Goal: Transaction & Acquisition: Purchase product/service

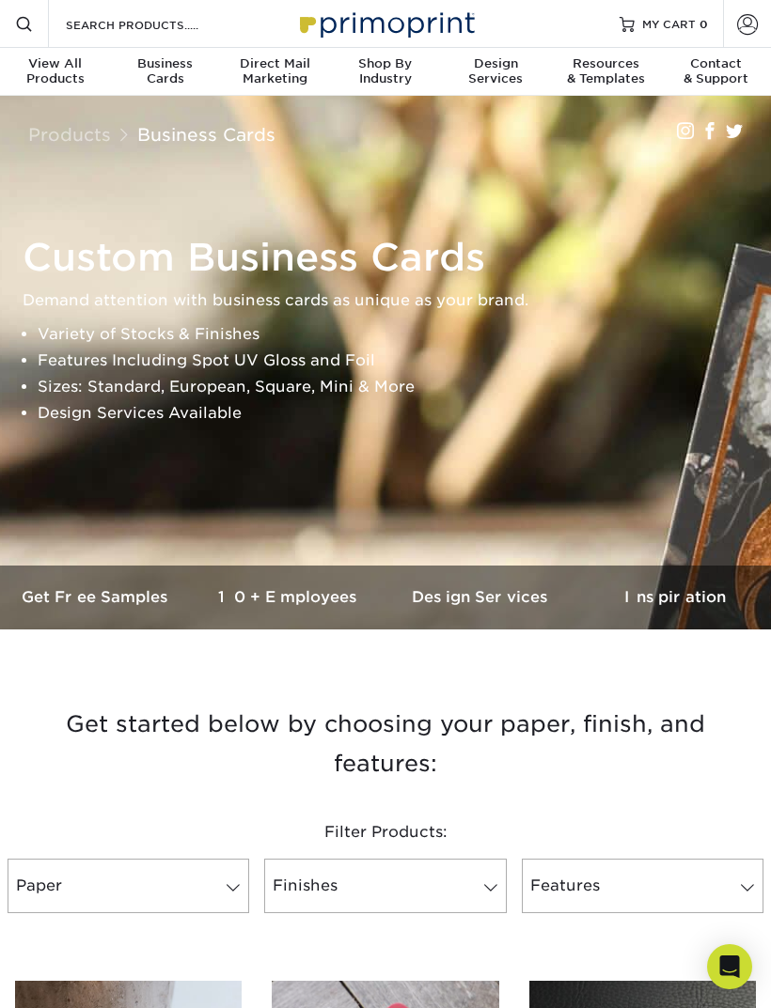
click at [75, 81] on div "View All Products" at bounding box center [55, 71] width 110 height 30
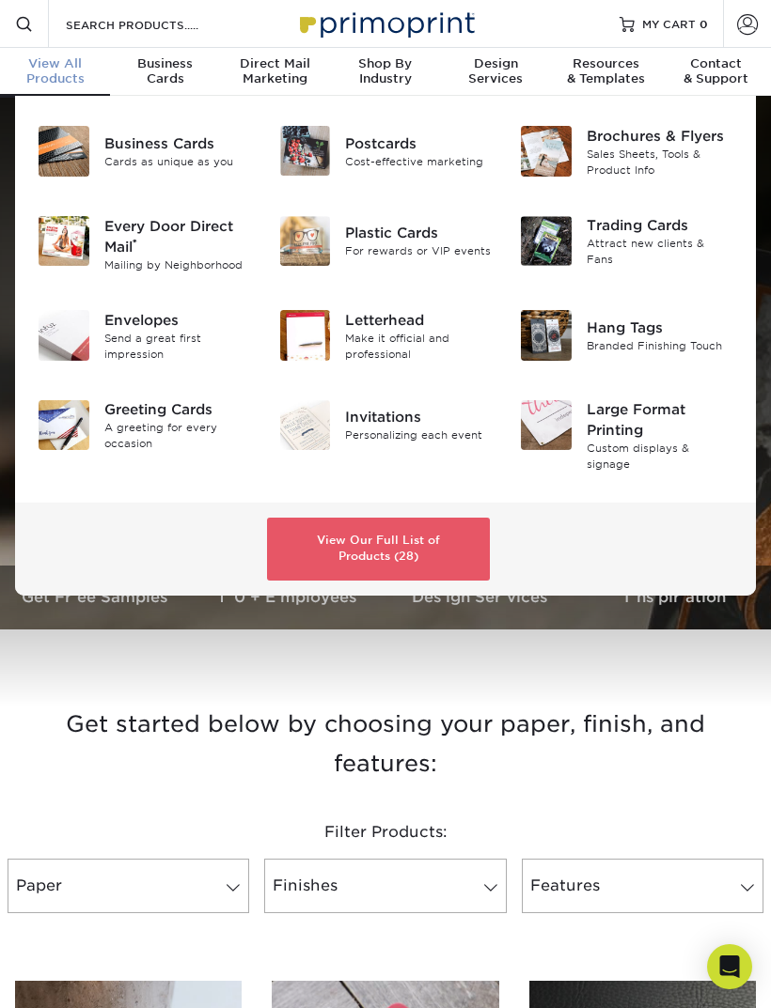
click at [451, 156] on div "Cost-effective marketing" at bounding box center [418, 162] width 147 height 16
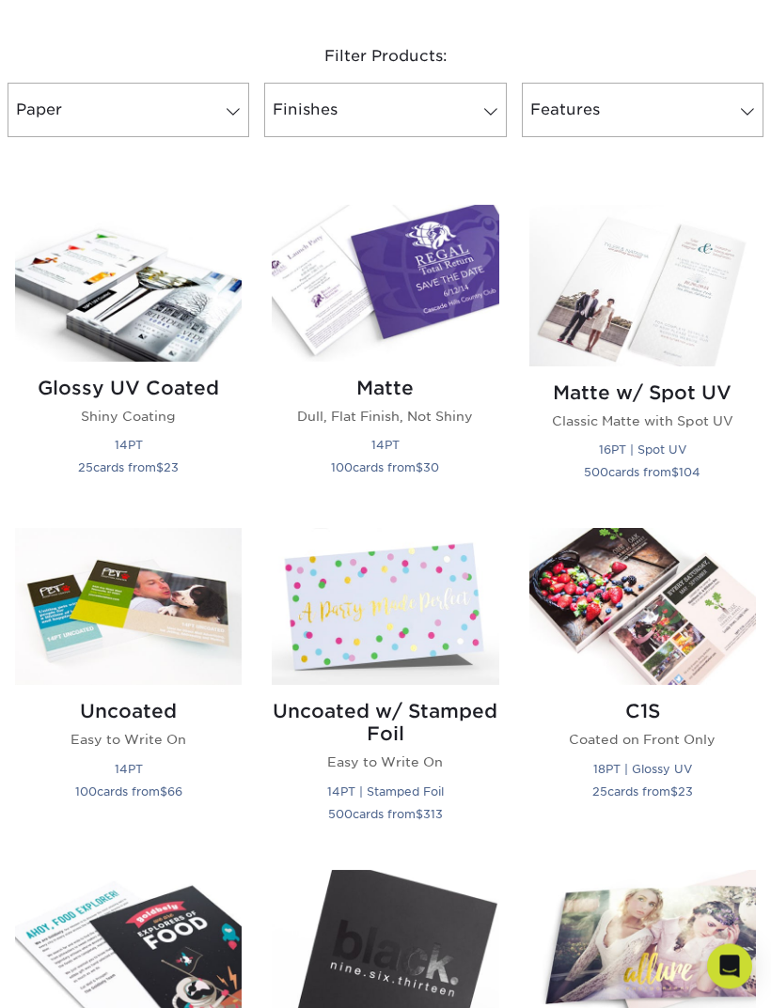
scroll to position [776, 0]
click at [695, 799] on p "18PT | Glossy UV 25 cards from $ 23" at bounding box center [642, 779] width 226 height 45
click at [703, 757] on p "18PT | Glossy UV 25 cards from $ 23" at bounding box center [642, 779] width 226 height 45
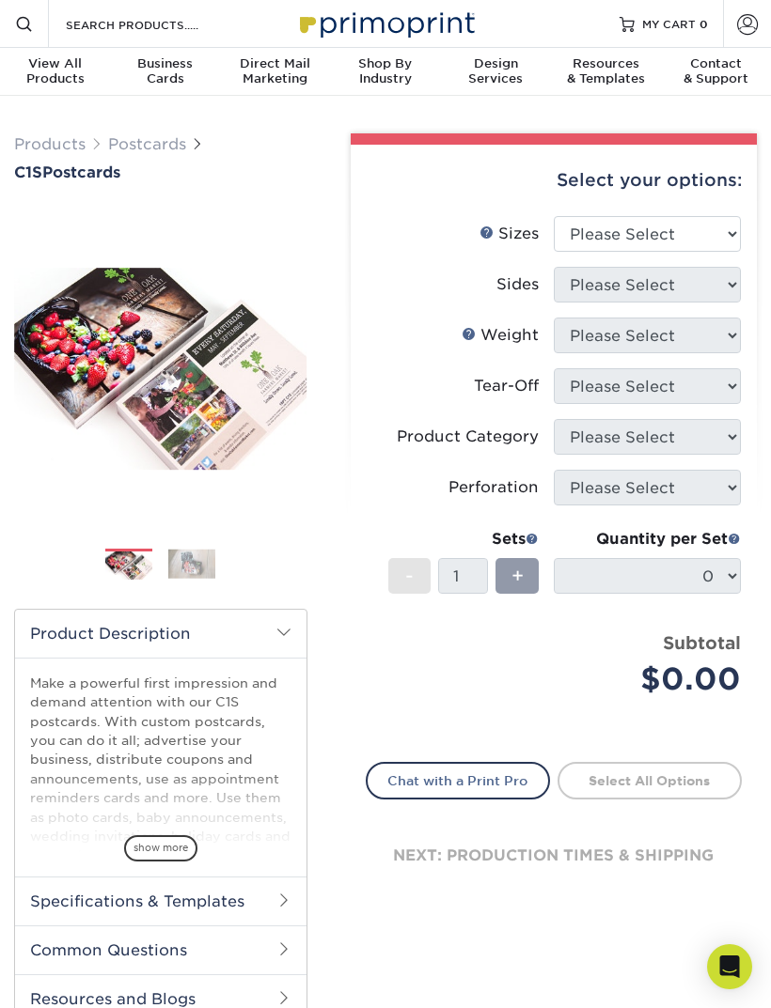
click at [725, 762] on link "Select All Options" at bounding box center [649, 781] width 184 height 38
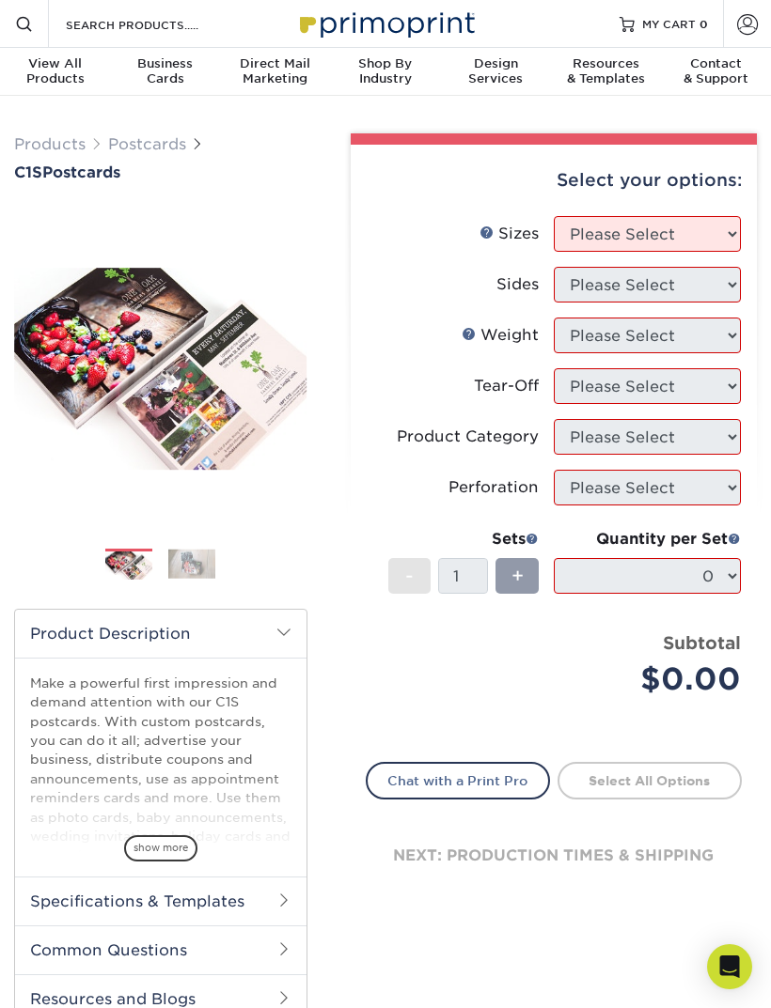
click at [769, 754] on div "Select your options: Sizes Help Sizes Please Select 2" x 6" 2" x 8" Sides" at bounding box center [545, 589] width 449 height 913
click at [769, 538] on div "Select your options: Sizes Help Sizes Please Select 2" x 6" 2" x 8" Sides" at bounding box center [545, 589] width 449 height 913
click at [768, 569] on div "Select your options: Sizes Help Sizes Please Select 2" x 6" 2" x 8" Sides" at bounding box center [545, 589] width 449 height 913
click at [767, 560] on div "Select your options: Sizes Help Sizes Please Select 2" x 6" 2" x 8" Sides" at bounding box center [545, 589] width 449 height 913
click at [768, 509] on div "Select your options: Sizes Help Sizes Please Select 2" x 6" 2" x 8" Sides" at bounding box center [545, 589] width 449 height 913
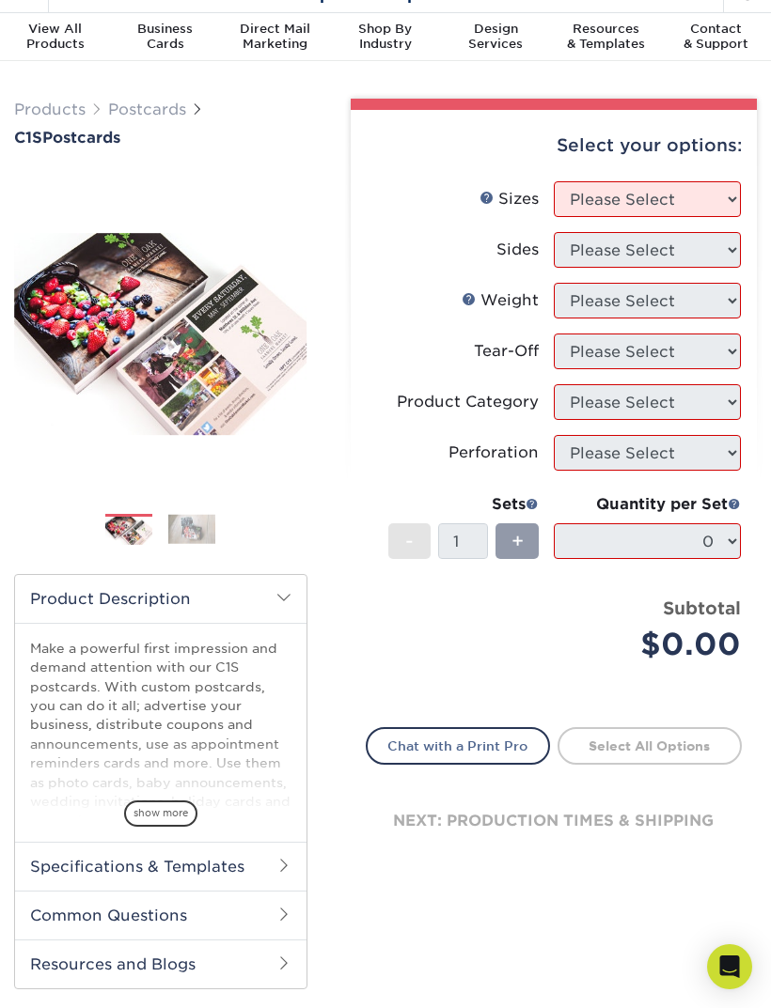
scroll to position [36, 0]
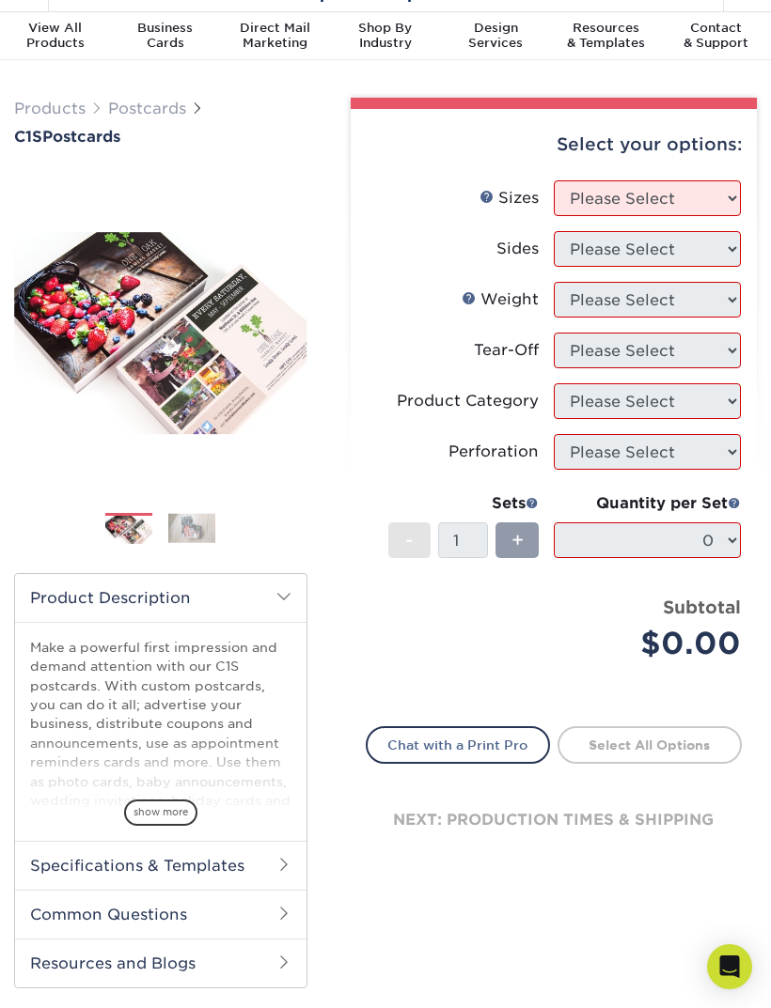
click at [11, 401] on div "Products Postcards C1S Postcards" at bounding box center [160, 543] width 321 height 891
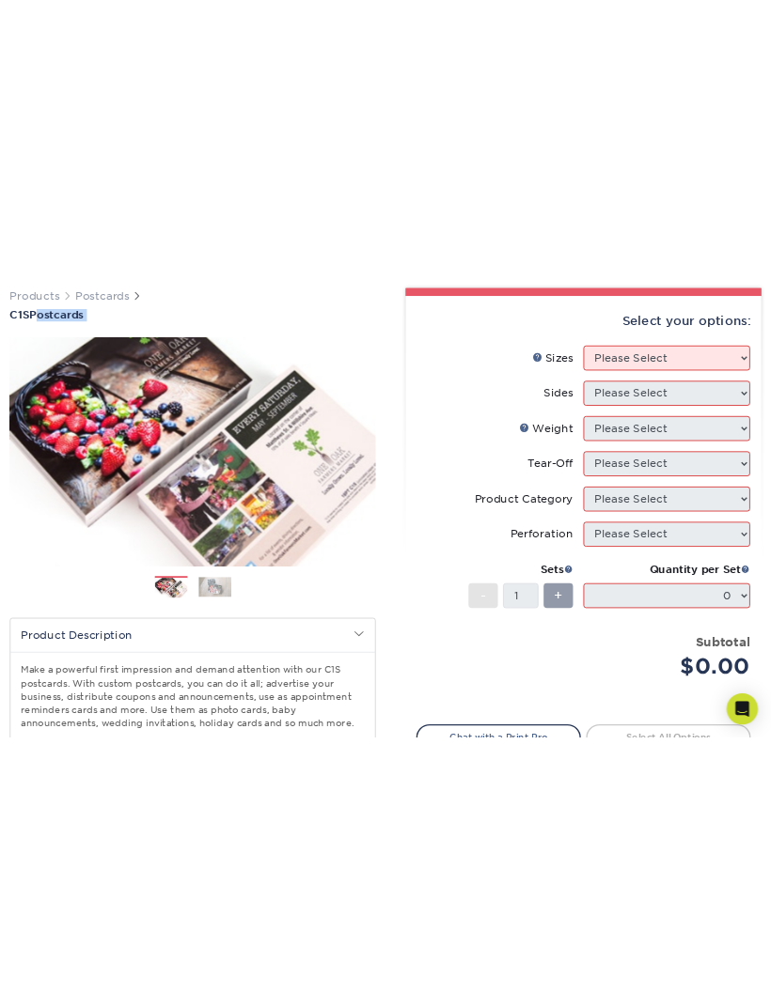
scroll to position [0, 0]
